Goal: Task Accomplishment & Management: Use online tool/utility

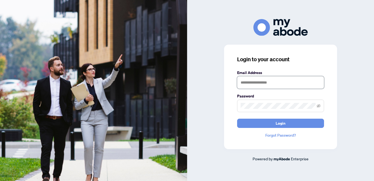
click at [274, 79] on input "text" at bounding box center [280, 82] width 87 height 12
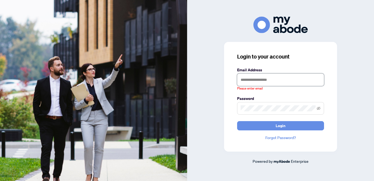
type input "**********"
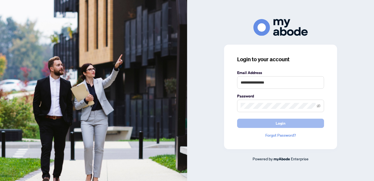
click at [272, 122] on button "Login" at bounding box center [280, 122] width 87 height 9
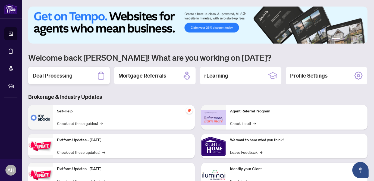
click at [61, 75] on h2 "Deal Processing" at bounding box center [53, 76] width 40 height 8
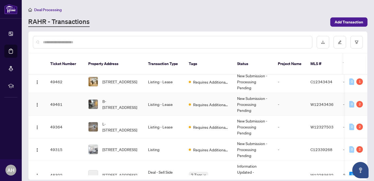
scroll to position [56, 0]
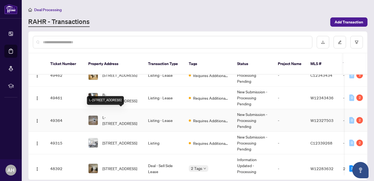
click at [118, 116] on span "L-[STREET_ADDRESS]" at bounding box center [120, 120] width 37 height 12
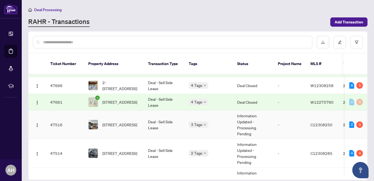
scroll to position [207, 0]
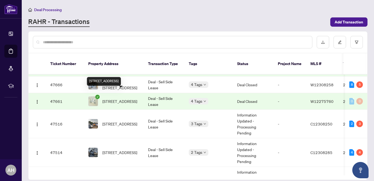
click at [127, 98] on span "[STREET_ADDRESS]" at bounding box center [119, 101] width 35 height 6
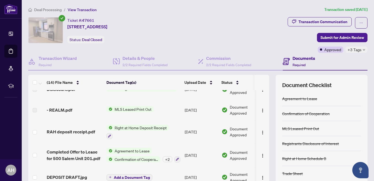
scroll to position [153, 0]
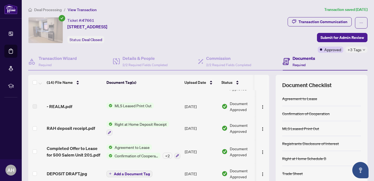
click at [126, 121] on span "Right at Home Deposit Receipt" at bounding box center [140, 124] width 56 height 6
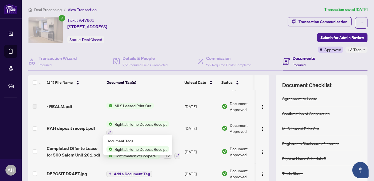
click at [64, 129] on span "RAH deposit receipt.pdf" at bounding box center [71, 128] width 48 height 7
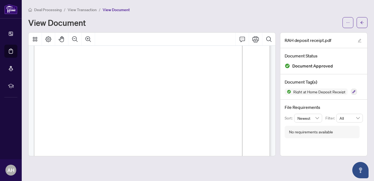
scroll to position [59, 0]
click at [257, 38] on icon "Print" at bounding box center [255, 39] width 7 height 7
